Goal: Navigation & Orientation: Find specific page/section

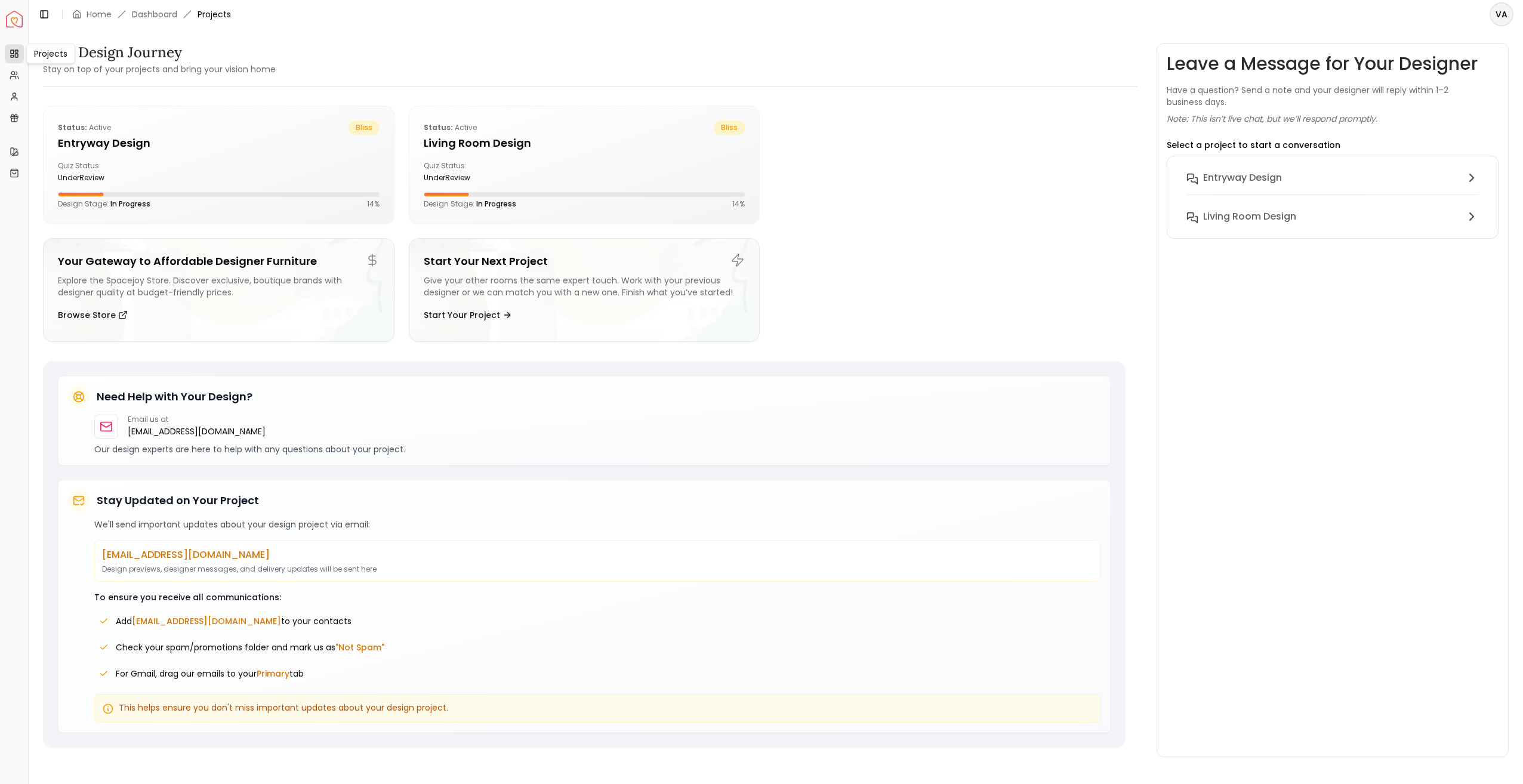
click at [15, 59] on link "Projects" at bounding box center [14, 53] width 19 height 19
click at [17, 72] on icon at bounding box center [14, 75] width 9 height 9
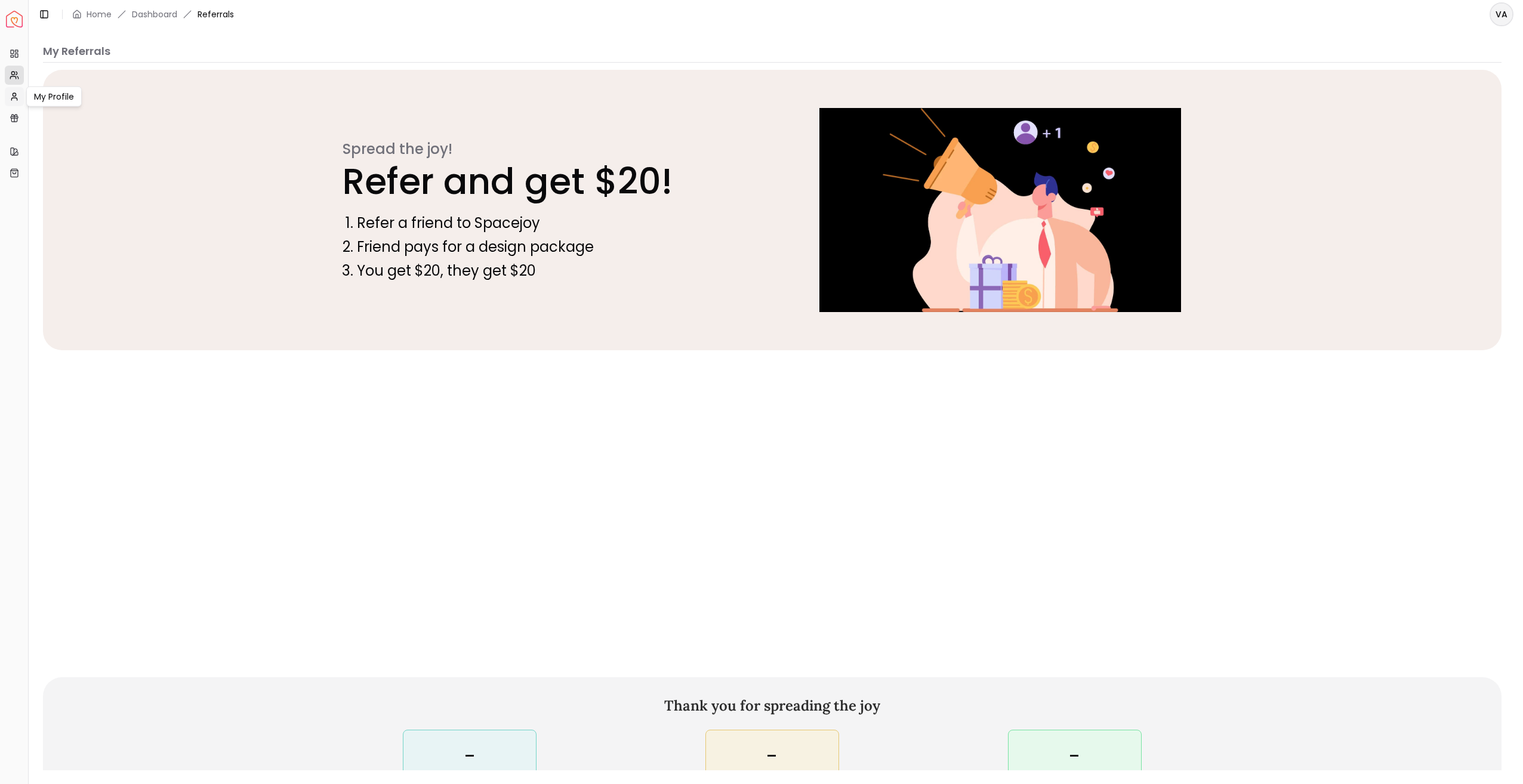
click at [17, 93] on icon at bounding box center [14, 97] width 9 height 9
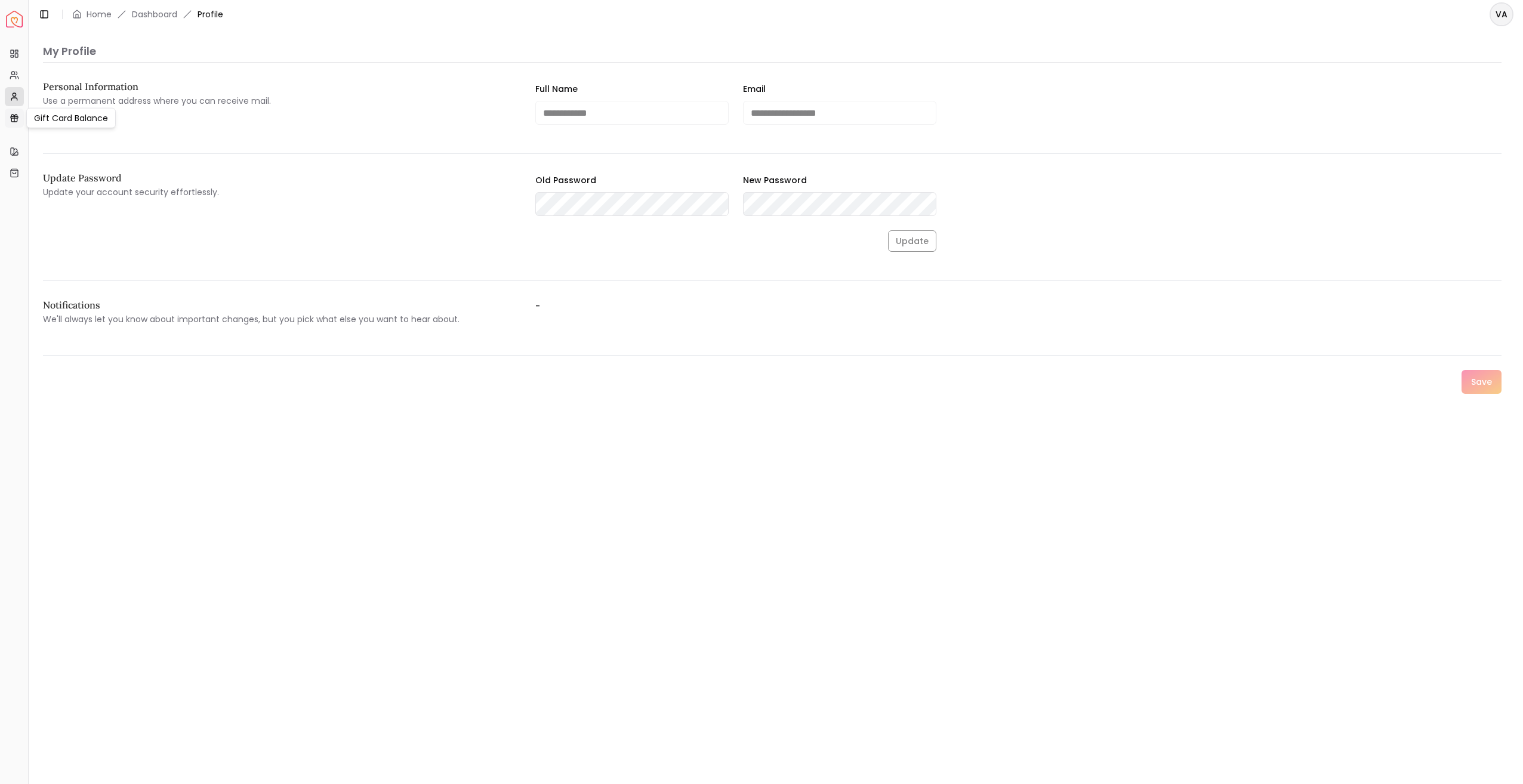
click at [15, 117] on icon at bounding box center [15, 119] width 0 height 6
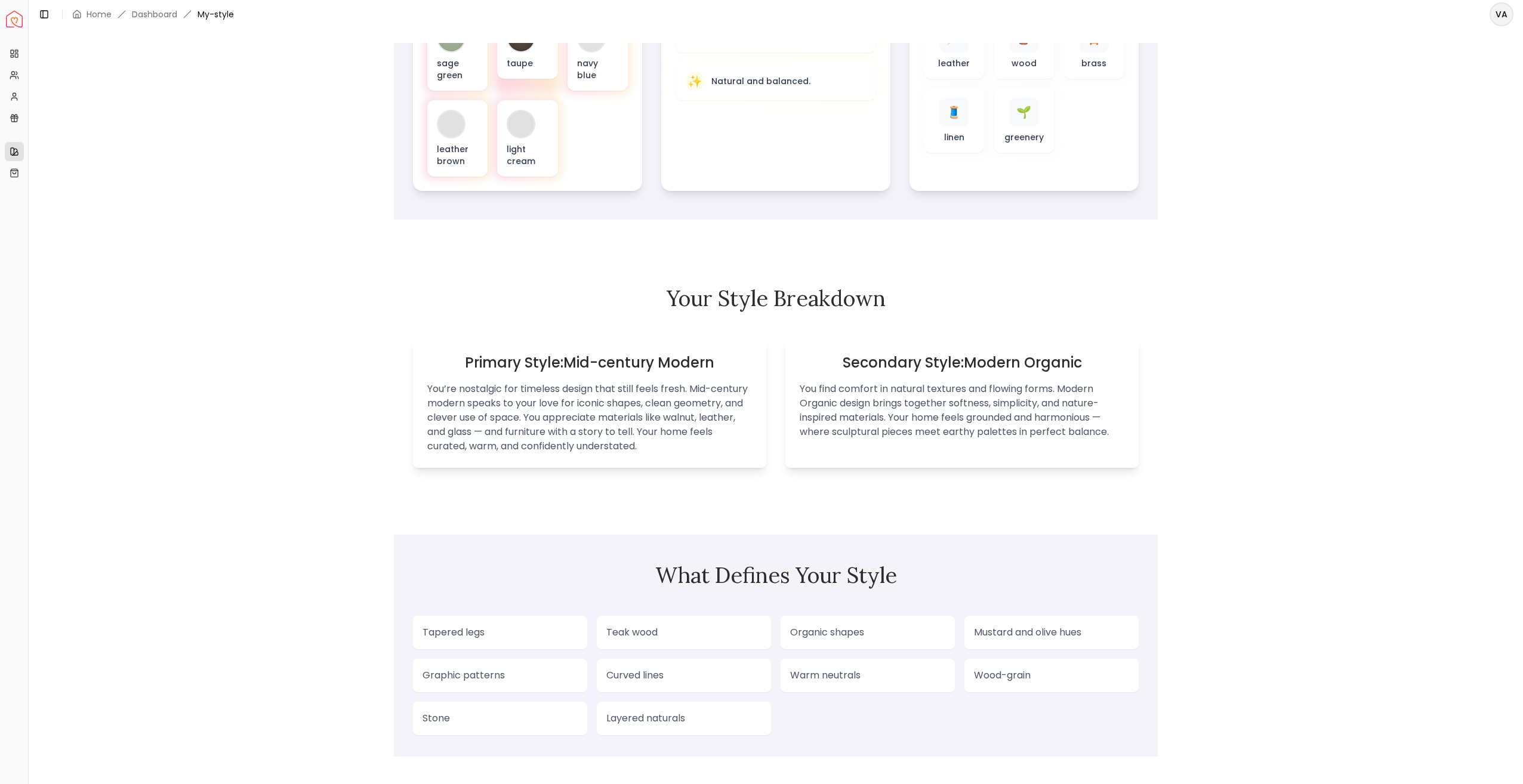
scroll to position [580, 0]
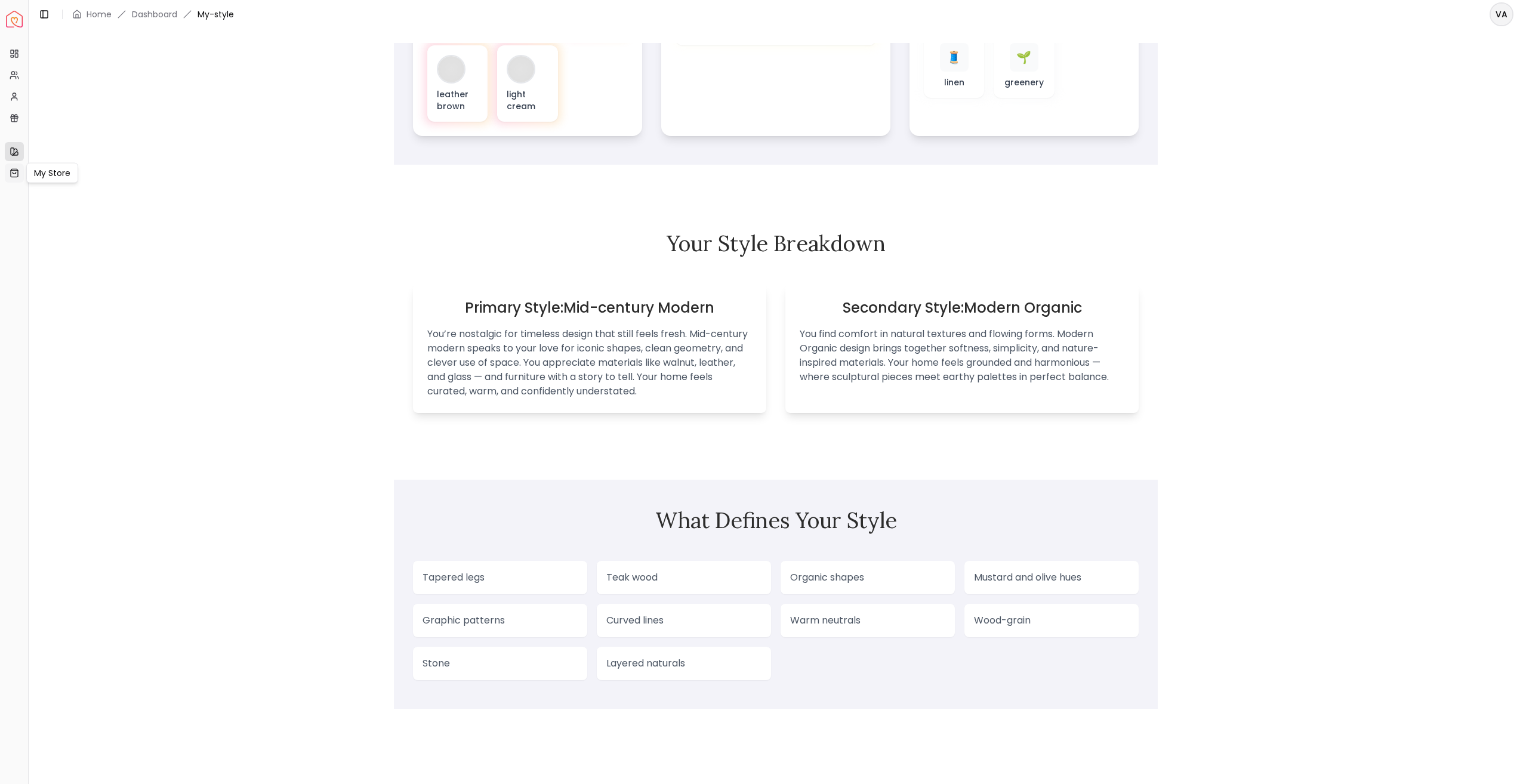
click at [10, 176] on icon at bounding box center [14, 173] width 9 height 9
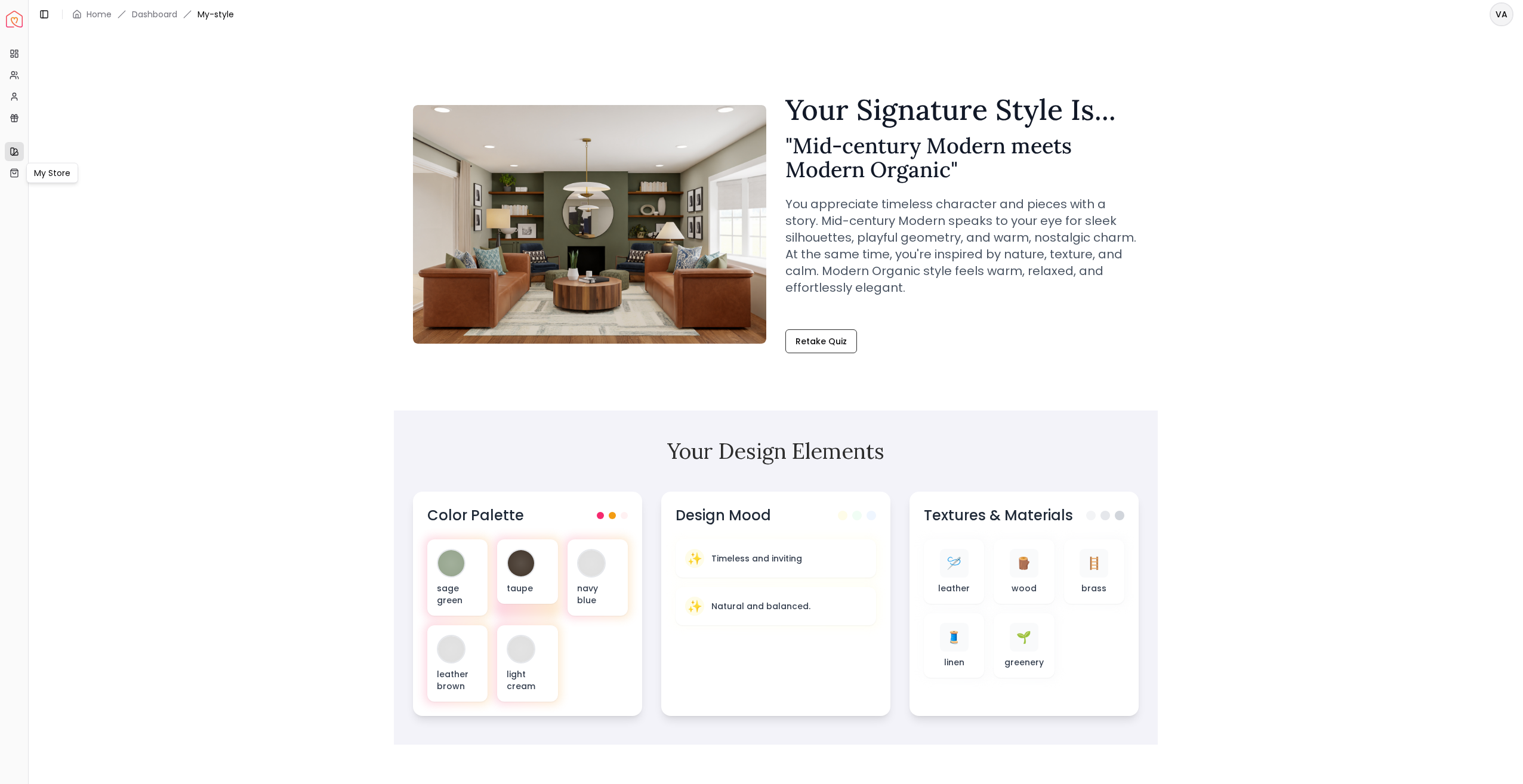
scroll to position [0, 0]
click at [47, 10] on icon at bounding box center [44, 14] width 9 height 9
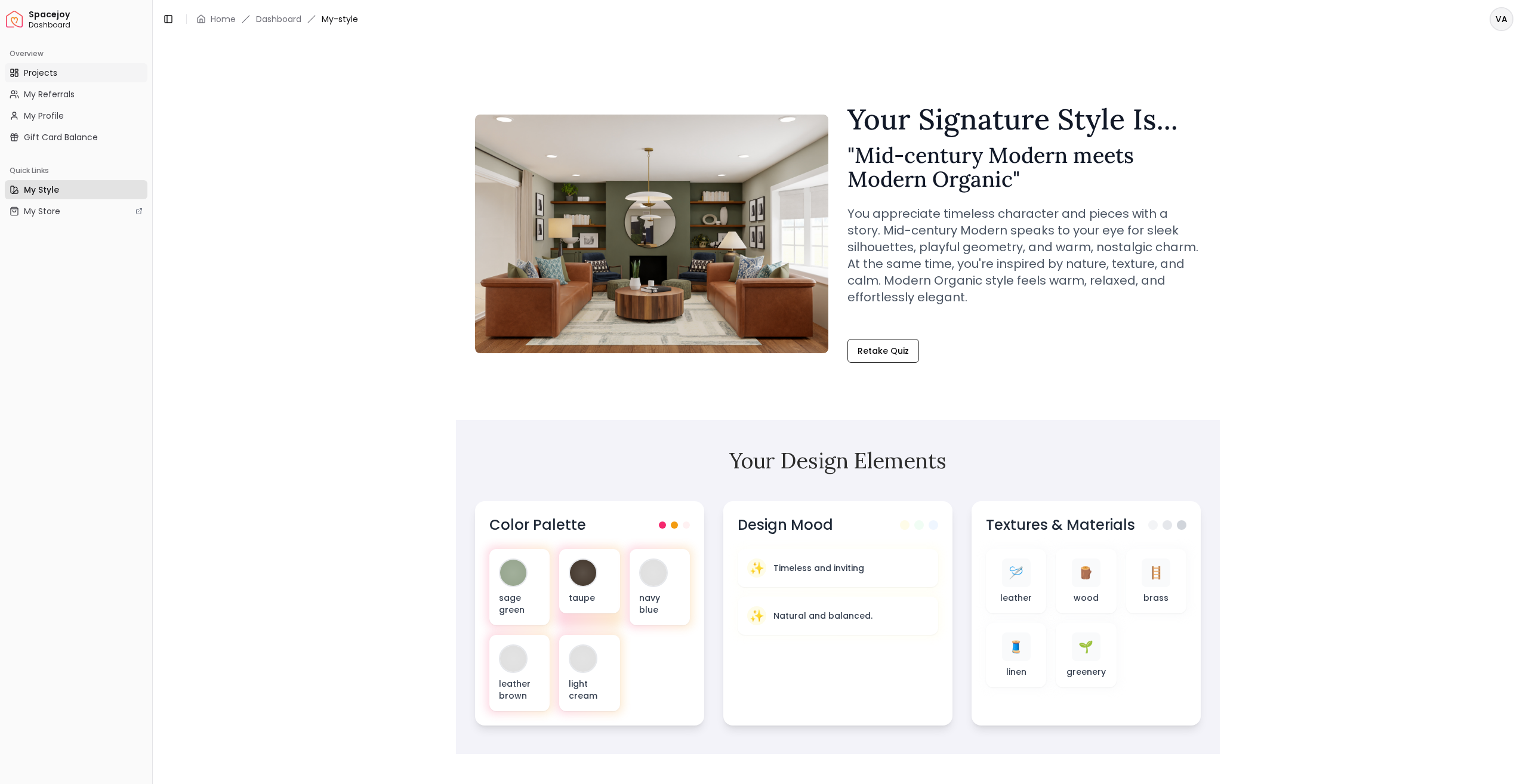
click at [40, 71] on span "Projects" at bounding box center [40, 73] width 33 height 12
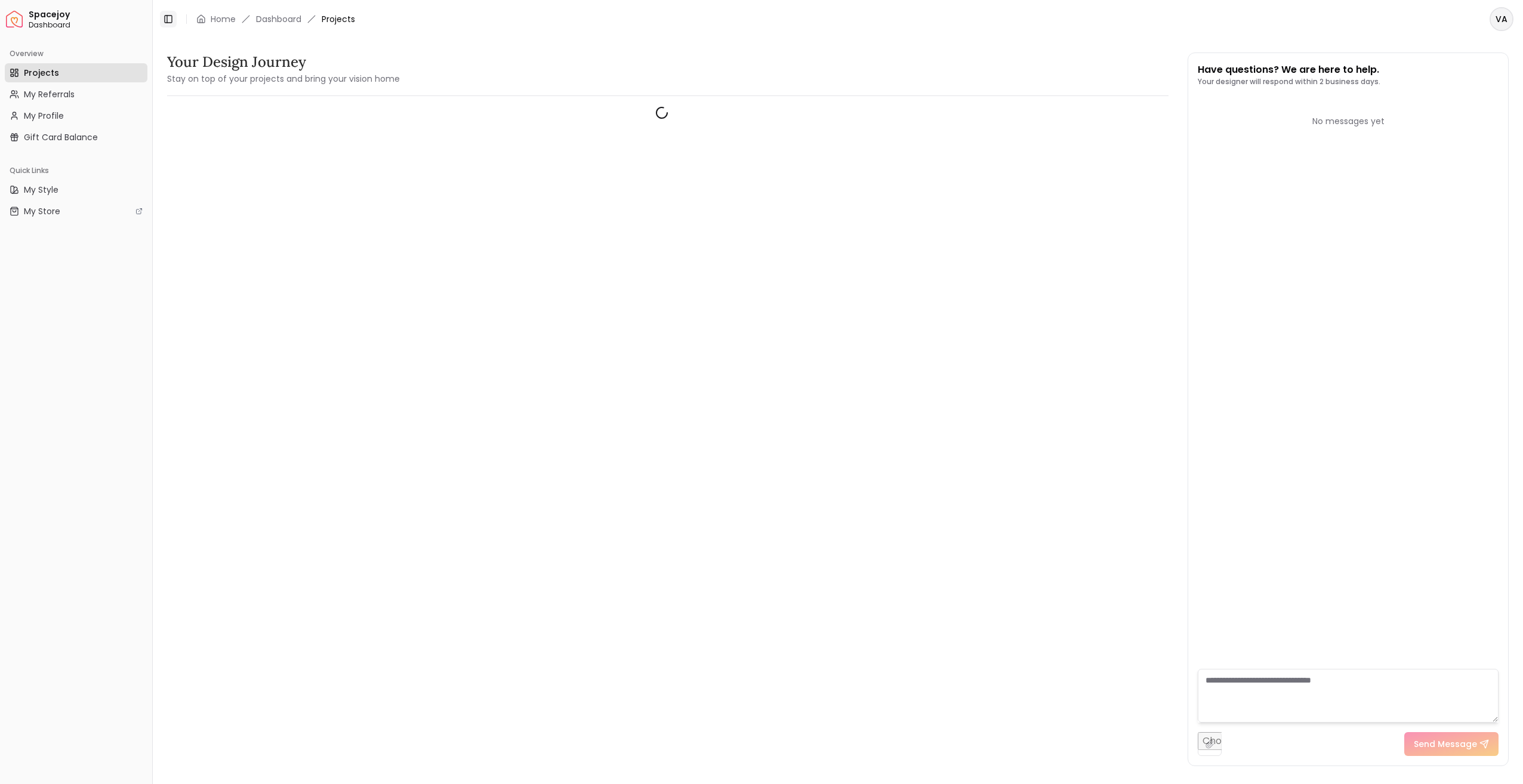
click at [171, 21] on icon at bounding box center [168, 19] width 9 height 9
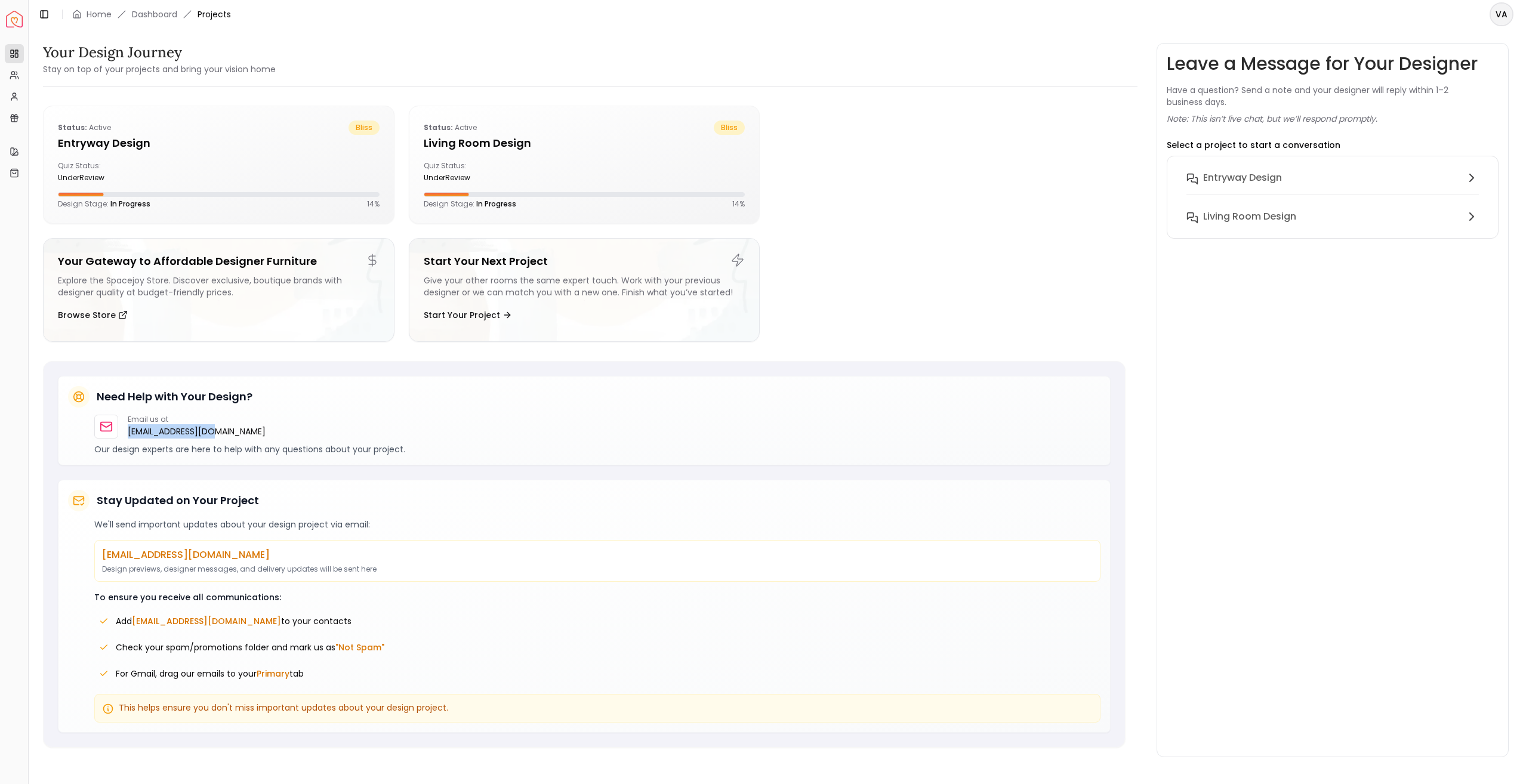
drag, startPoint x: 232, startPoint y: 437, endPoint x: 122, endPoint y: 429, distance: 110.3
click at [122, 429] on div "Email us at hello@spacejoy.com" at bounding box center [213, 426] width 237 height 24
drag, startPoint x: 122, startPoint y: 429, endPoint x: 74, endPoint y: 313, distance: 125.5
click at [74, 313] on button "Browse Store" at bounding box center [93, 315] width 70 height 24
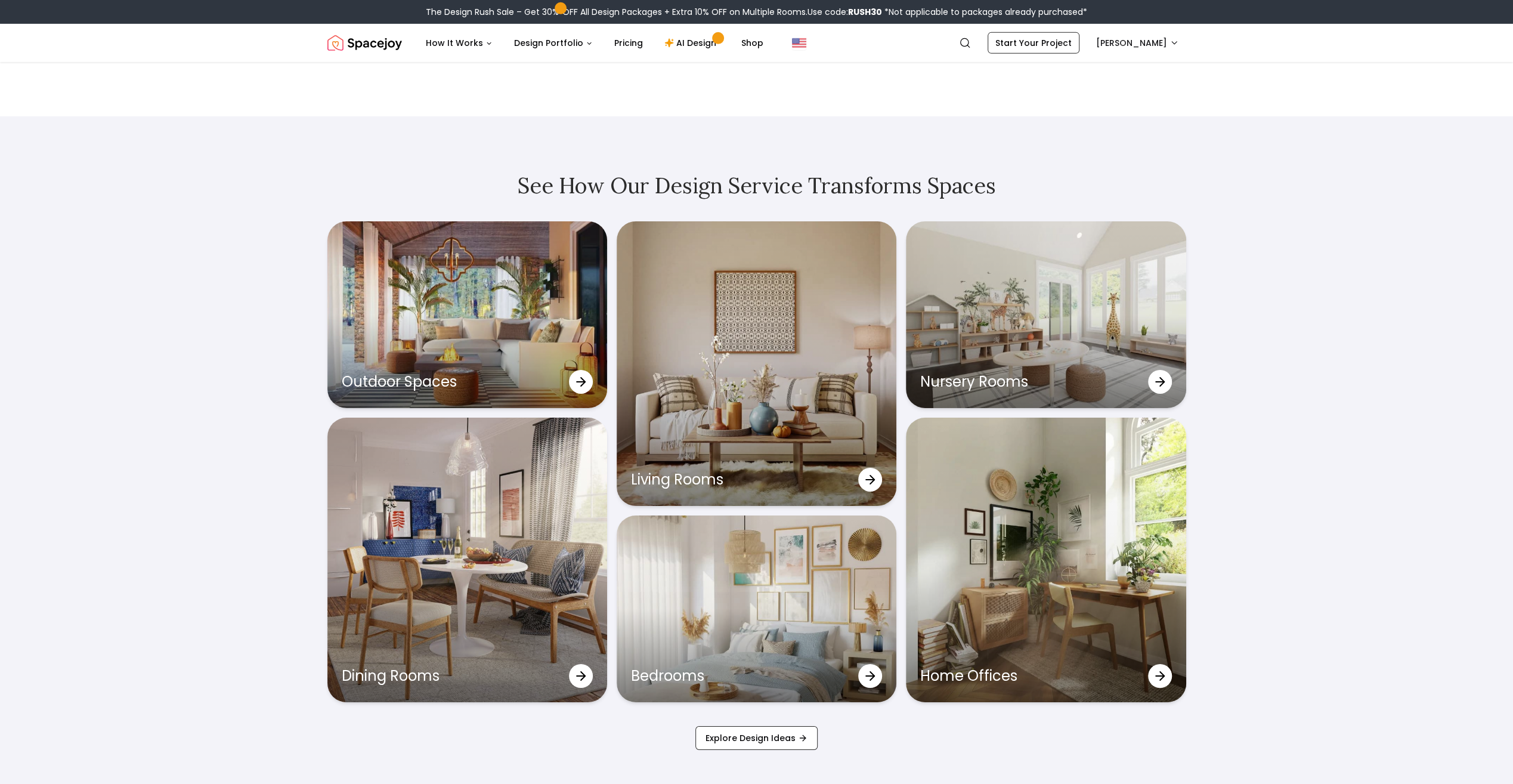
scroll to position [3937, 0]
